Goal: Information Seeking & Learning: Check status

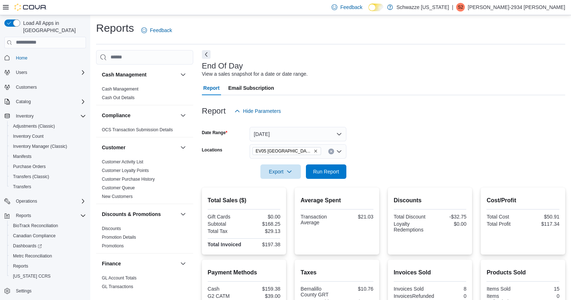
scroll to position [112, 0]
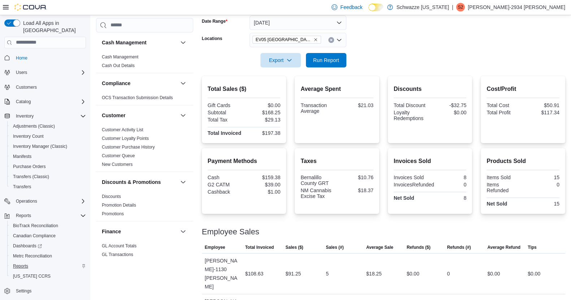
click at [22, 264] on span "Reports" at bounding box center [20, 267] width 15 height 6
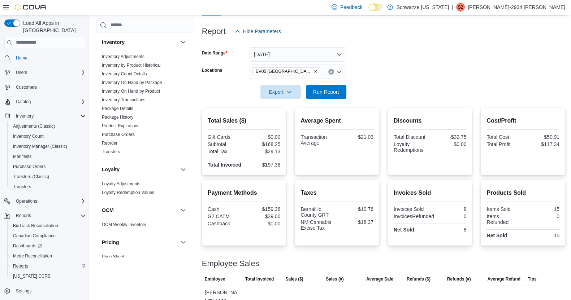
scroll to position [502, 0]
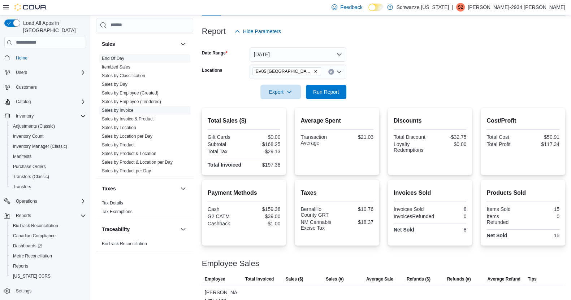
click at [124, 108] on link "Sales by Invoice" at bounding box center [117, 110] width 31 height 5
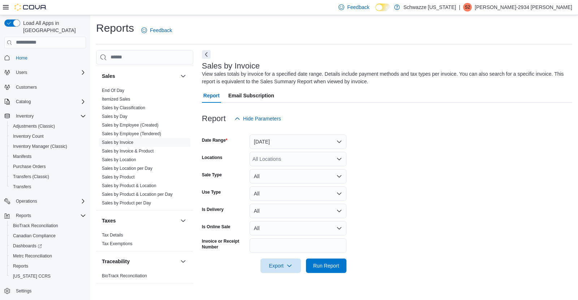
click at [337, 164] on div "All Locations" at bounding box center [297, 159] width 97 height 14
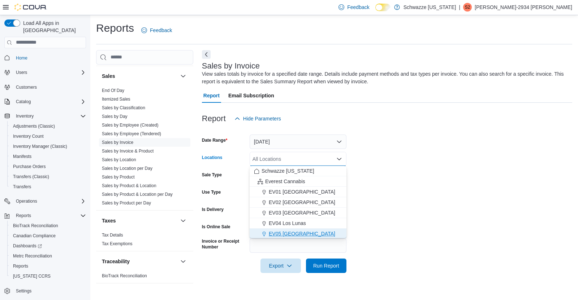
click at [302, 234] on div "EV05 Uptown" at bounding box center [298, 233] width 88 height 7
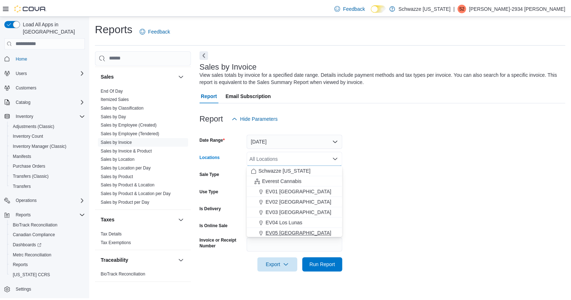
scroll to position [1, 0]
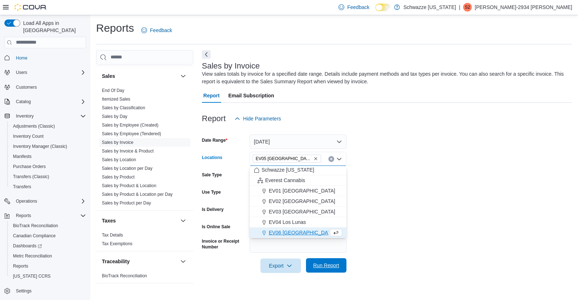
click at [334, 267] on span "Run Report" at bounding box center [326, 265] width 26 height 7
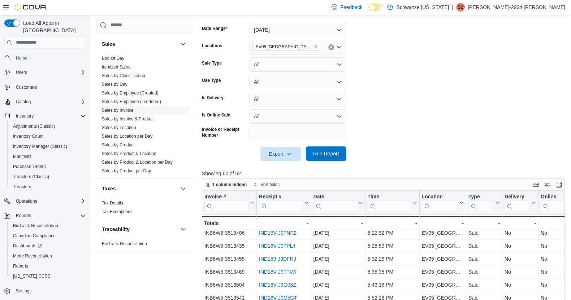
scroll to position [111, 0]
click at [327, 31] on button "Yesterday" at bounding box center [297, 30] width 97 height 14
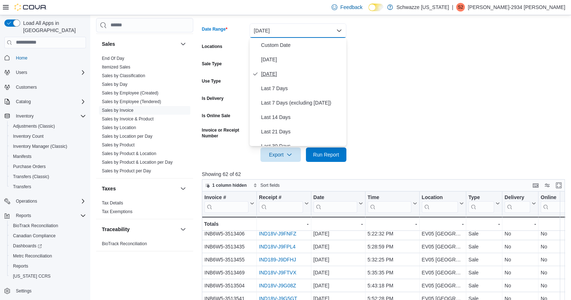
click at [314, 71] on span "Yesterday" at bounding box center [302, 74] width 82 height 9
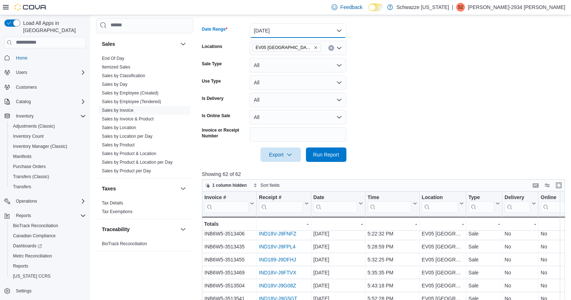
click at [304, 35] on button "Yesterday" at bounding box center [297, 30] width 97 height 14
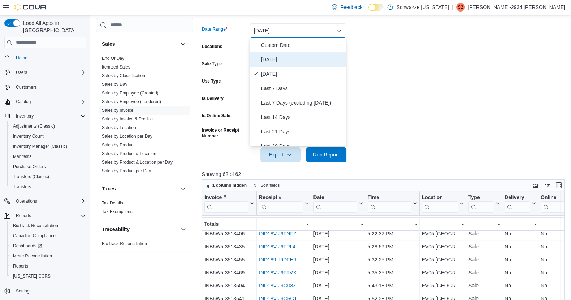
click at [327, 57] on span "Today" at bounding box center [302, 59] width 82 height 9
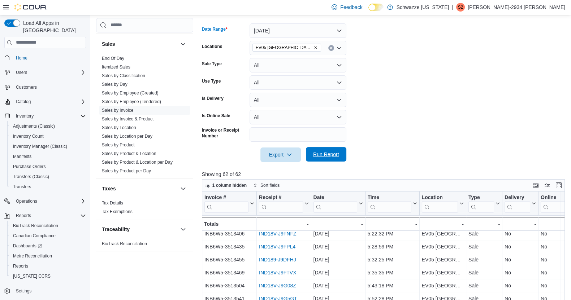
click at [333, 159] on span "Run Report" at bounding box center [326, 154] width 32 height 14
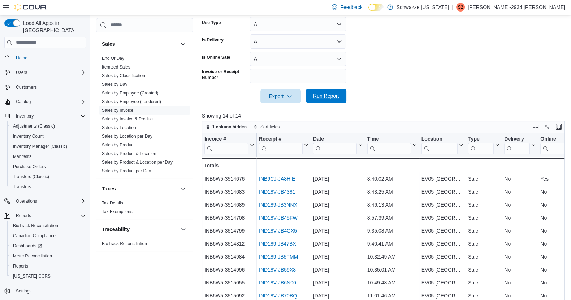
scroll to position [171, 0]
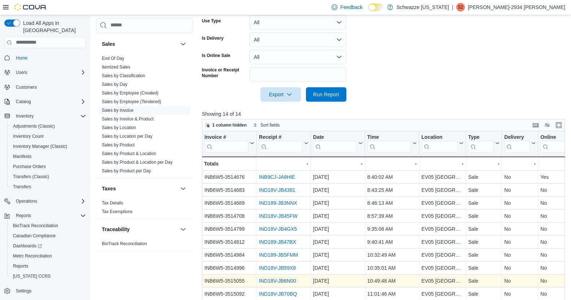
click at [280, 282] on link "IND18V-JB6N00" at bounding box center [277, 281] width 37 height 6
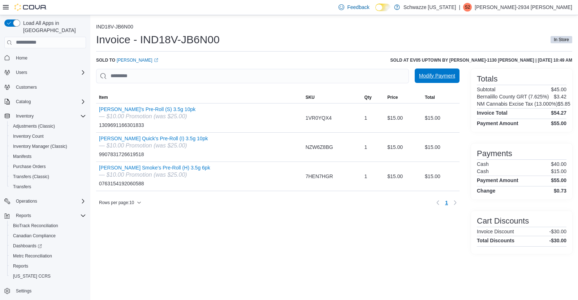
click at [439, 81] on span "Modify Payment" at bounding box center [437, 76] width 36 height 14
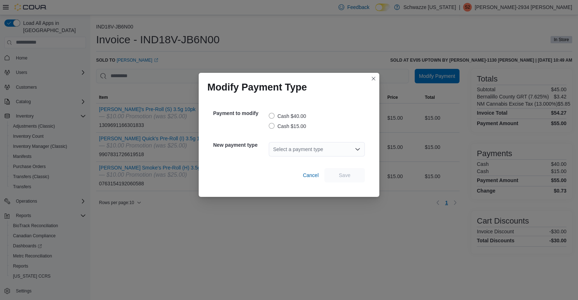
click at [273, 129] on label "Cash $15.00" at bounding box center [287, 126] width 37 height 9
click at [353, 151] on div "Select a payment type" at bounding box center [317, 149] width 96 height 14
click at [324, 164] on span "G2 CATM" at bounding box center [321, 161] width 79 height 7
click at [350, 177] on span "Save" at bounding box center [345, 174] width 12 height 7
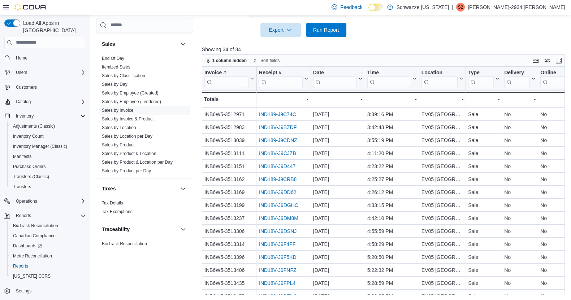
scroll to position [180, 0]
click at [22, 264] on span "Reports" at bounding box center [20, 267] width 15 height 6
click at [14, 264] on span "Reports" at bounding box center [20, 267] width 15 height 6
click at [123, 58] on link "End Of Day" at bounding box center [113, 58] width 22 height 5
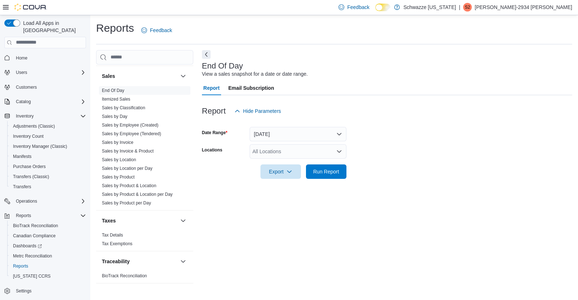
click at [294, 147] on div "All Locations" at bounding box center [297, 151] width 97 height 14
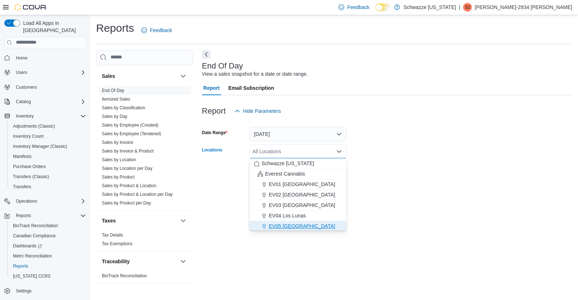
click at [282, 225] on span "EV05 Uptown" at bounding box center [302, 226] width 66 height 7
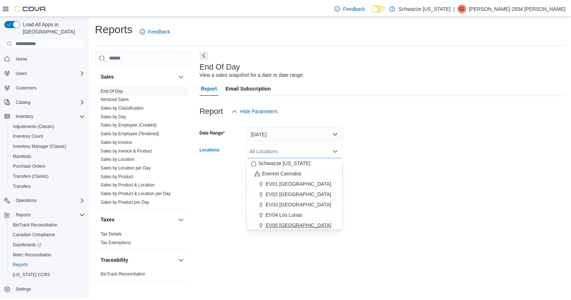
scroll to position [1, 0]
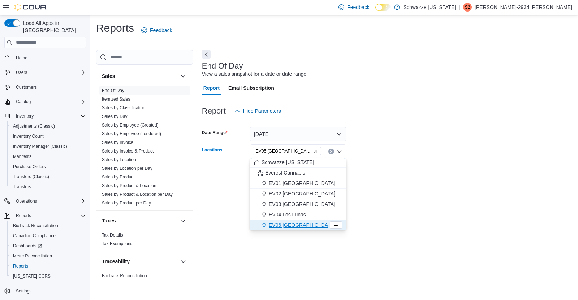
click at [390, 116] on div "Report Hide Parameters" at bounding box center [387, 111] width 370 height 14
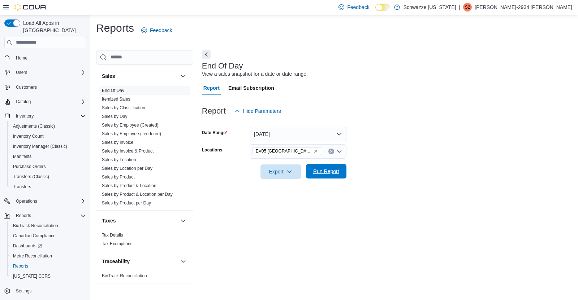
click at [335, 173] on span "Run Report" at bounding box center [326, 171] width 26 height 7
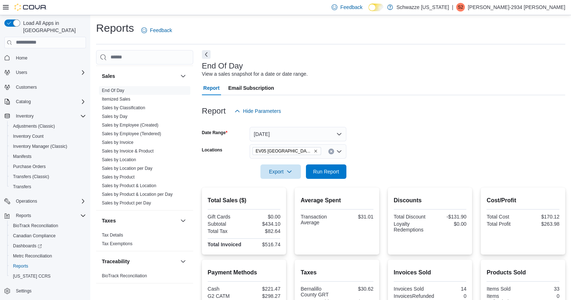
click at [465, 141] on form "Date Range Today Locations EV05 Uptown Export Run Report" at bounding box center [383, 148] width 363 height 61
click at [321, 178] on span "Run Report" at bounding box center [326, 171] width 32 height 14
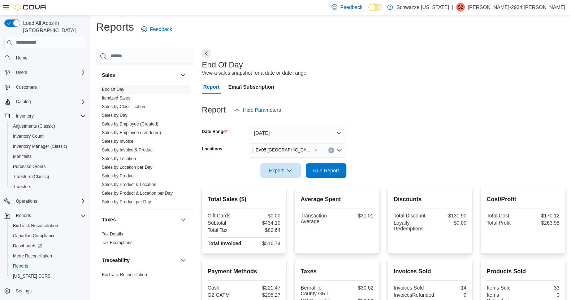
click at [332, 184] on div at bounding box center [383, 182] width 363 height 9
click at [334, 173] on span "Run Report" at bounding box center [326, 170] width 26 height 7
